Goal: Information Seeking & Learning: Learn about a topic

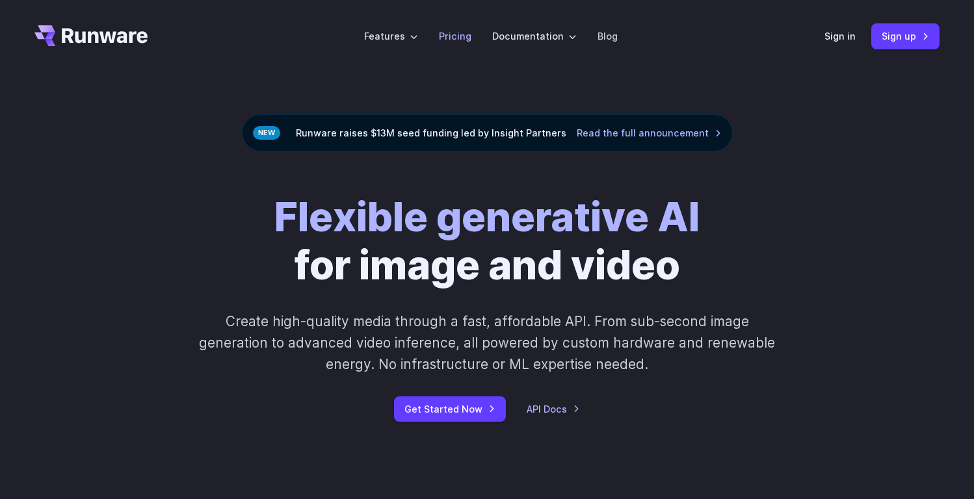
click at [447, 40] on link "Pricing" at bounding box center [455, 36] width 33 height 15
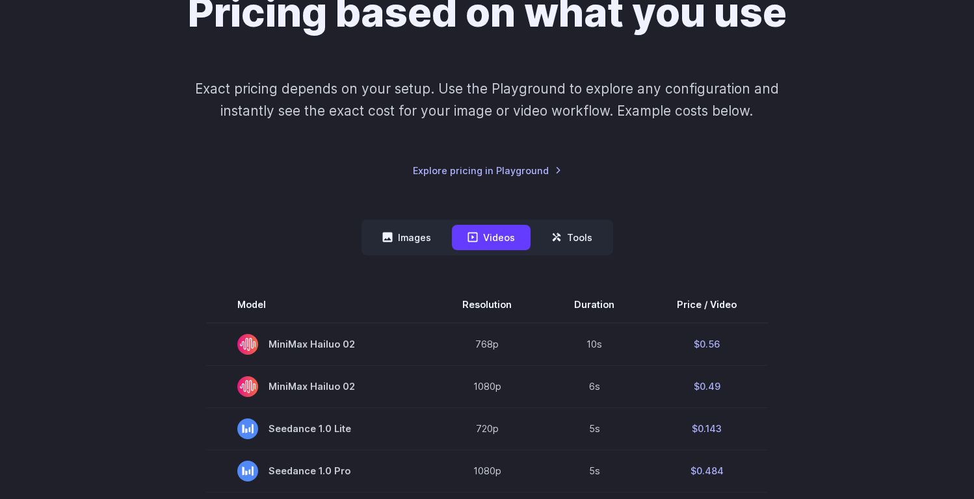
scroll to position [251, 0]
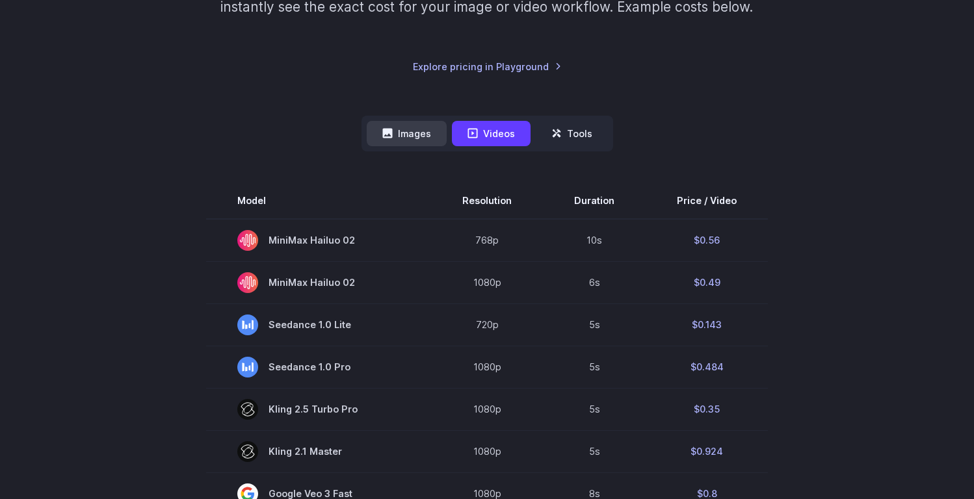
click at [421, 129] on button "Images" at bounding box center [407, 133] width 80 height 25
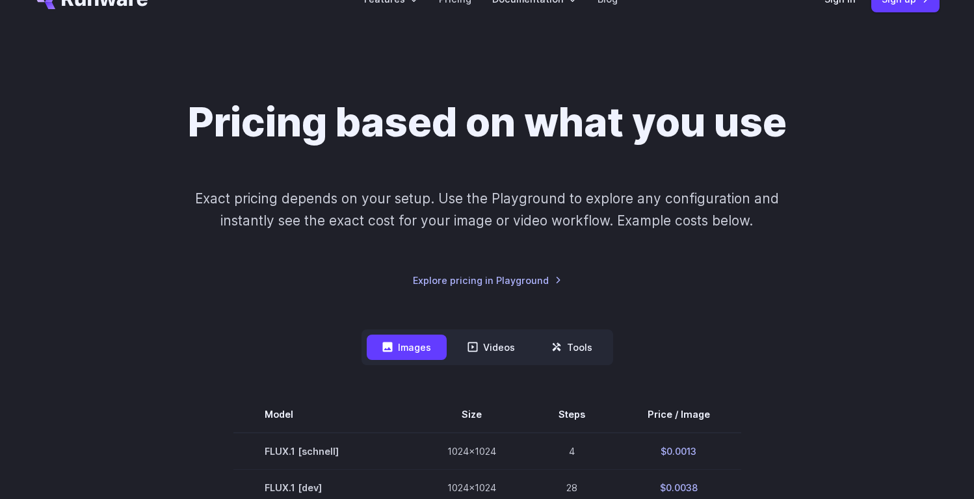
scroll to position [0, 0]
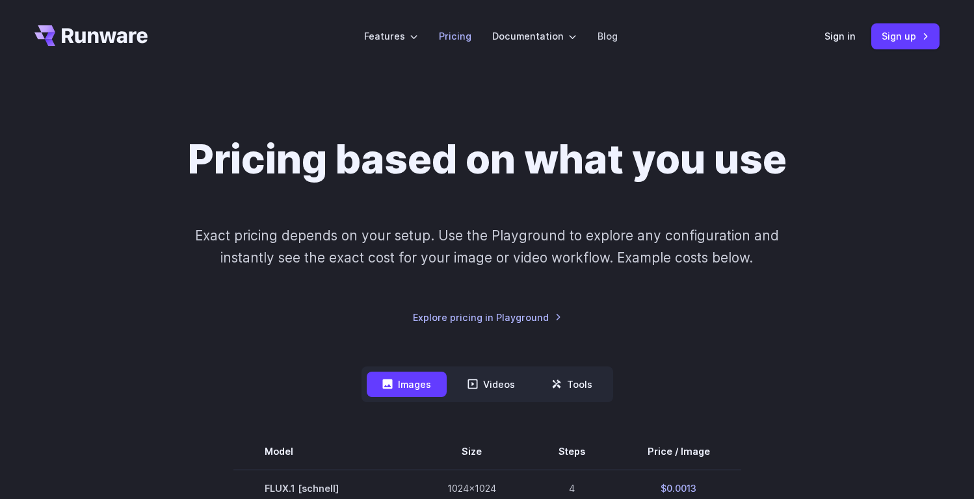
click at [468, 46] on li "Pricing" at bounding box center [454, 36] width 53 height 36
click at [463, 38] on link "Pricing" at bounding box center [455, 36] width 33 height 15
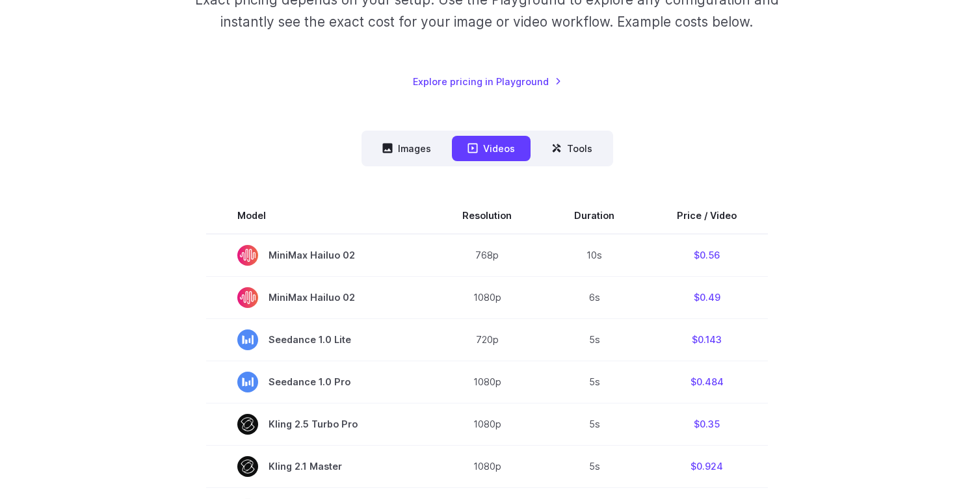
scroll to position [329, 0]
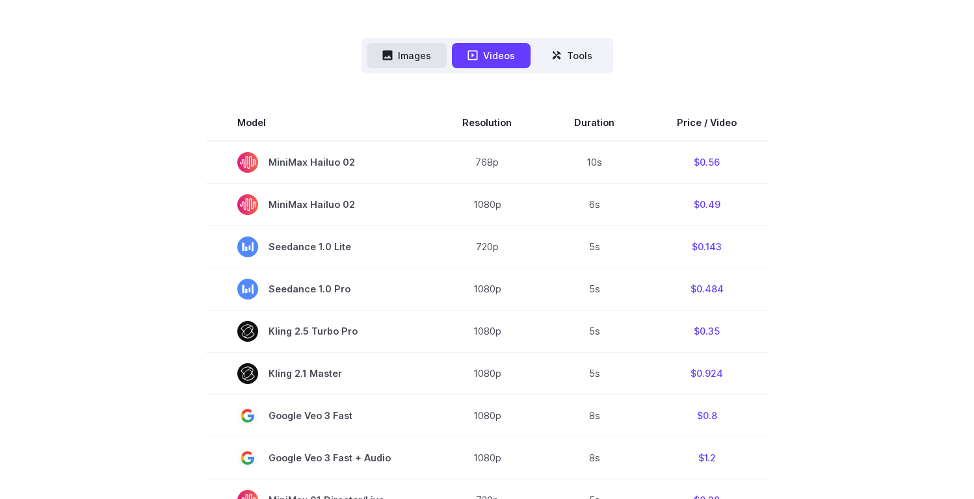
click at [413, 62] on button "Images" at bounding box center [407, 55] width 80 height 25
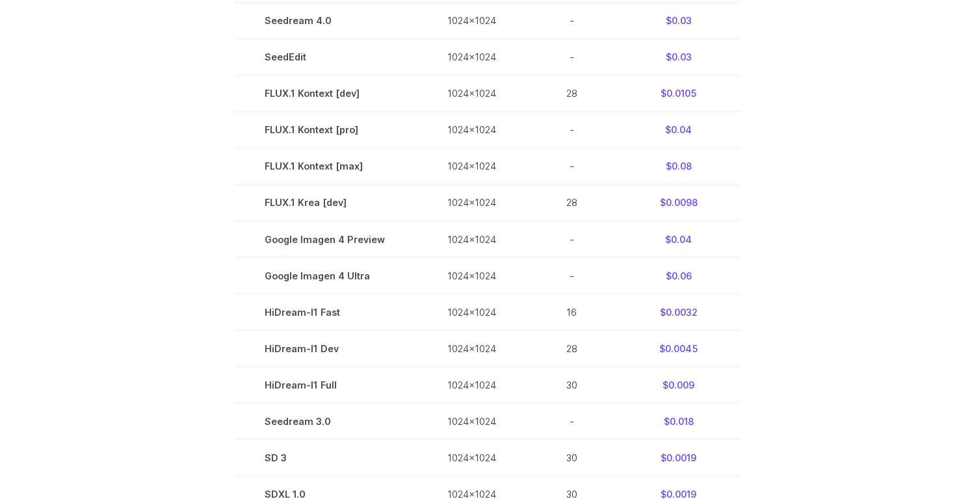
scroll to position [0, 0]
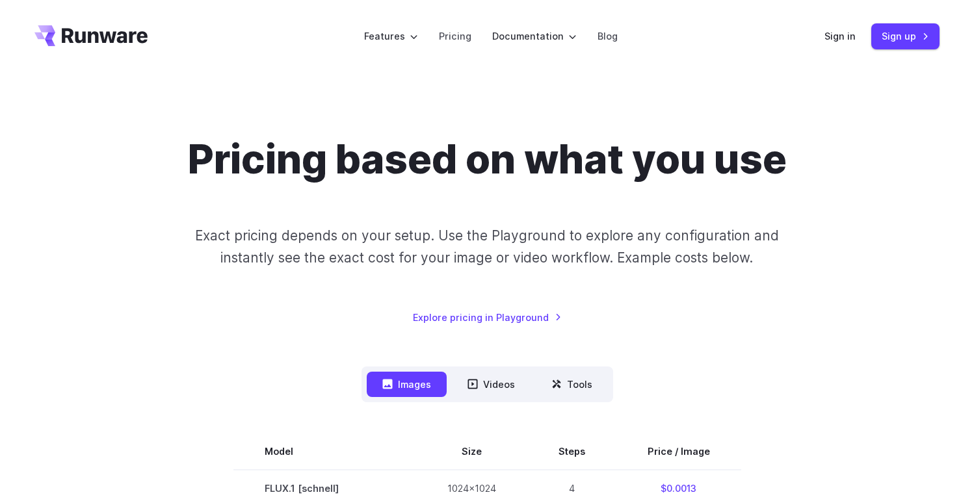
click at [99, 37] on icon "Go to /" at bounding box center [90, 35] width 113 height 21
